Goal: Task Accomplishment & Management: Complete application form

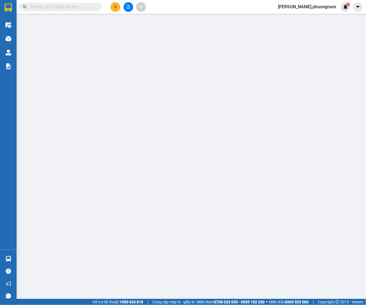
click at [55, 7] on input "text" at bounding box center [62, 7] width 65 height 6
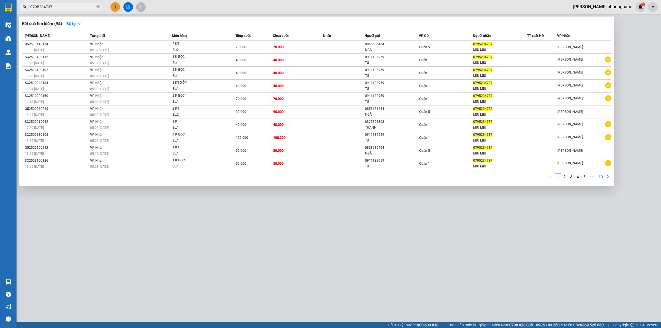
type input "0795234737"
click at [365, 174] on link "10" at bounding box center [601, 177] width 8 height 6
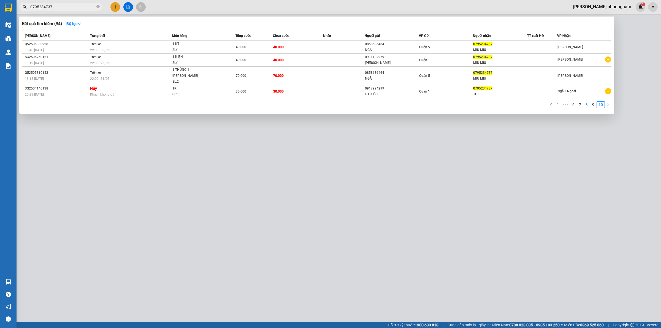
click at [365, 102] on link "8" at bounding box center [587, 105] width 6 height 6
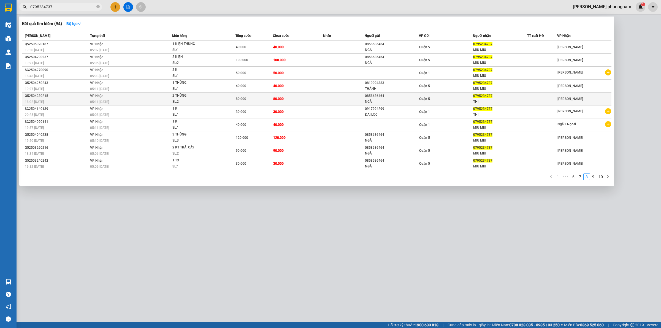
click at [365, 99] on div "[PERSON_NAME]" at bounding box center [585, 99] width 54 height 6
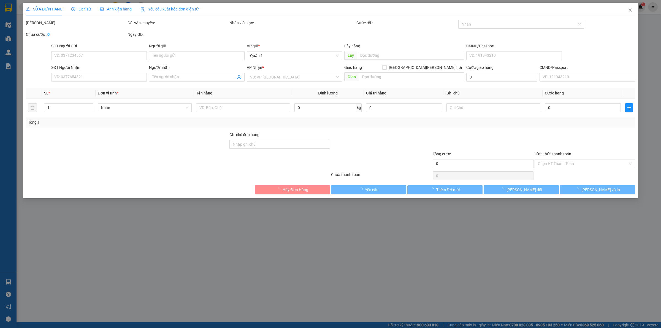
type input "0858686464"
type input "NGÀ"
type input "0795234737"
type input "THI"
type input "80.000"
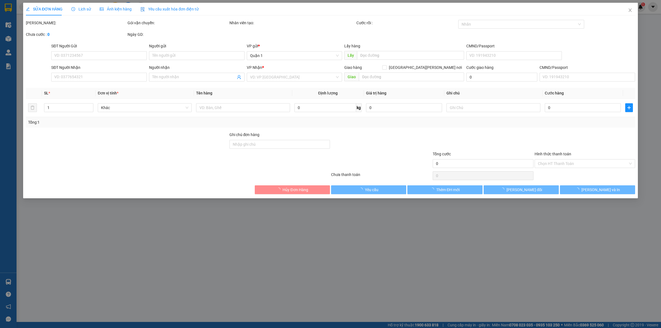
type input "80.000"
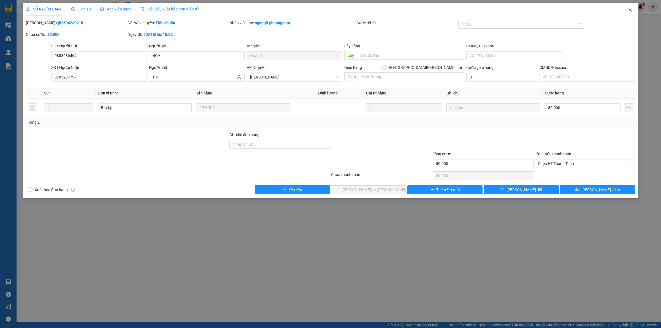
click at [365, 10] on icon "close" at bounding box center [630, 10] width 3 height 3
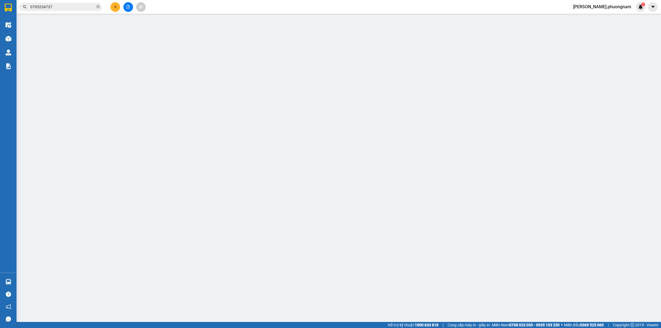
click at [73, 8] on input "0795234737" at bounding box center [62, 7] width 65 height 6
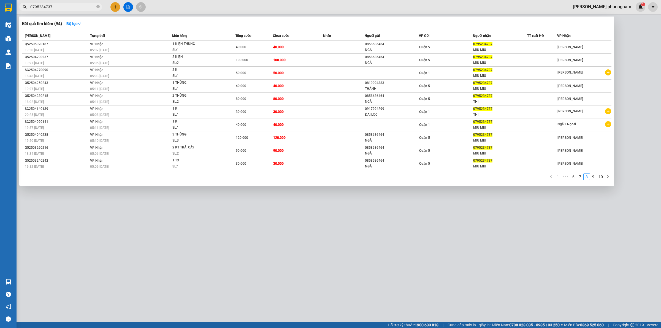
click at [365, 179] on div "1 ••• 6 7 8 9 10" at bounding box center [316, 179] width 589 height 10
